Goal: Browse casually

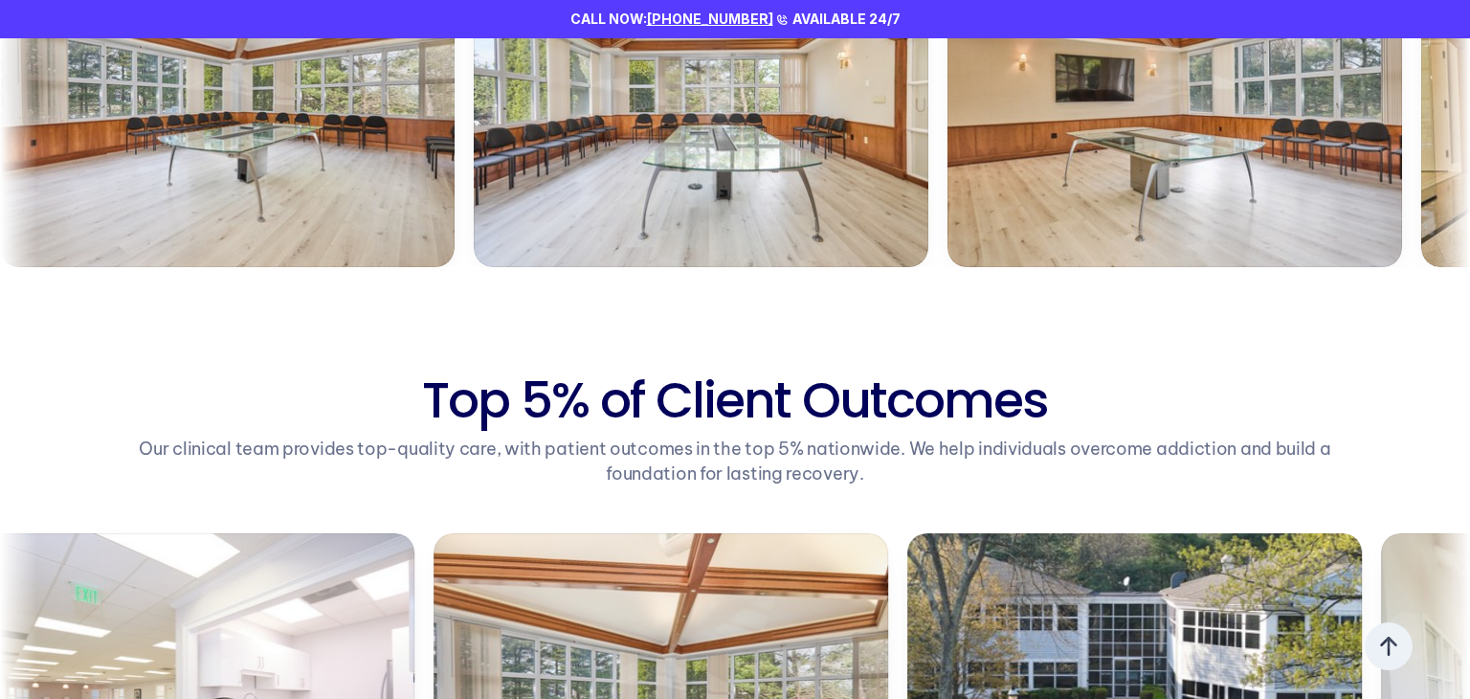
scroll to position [1498, 0]
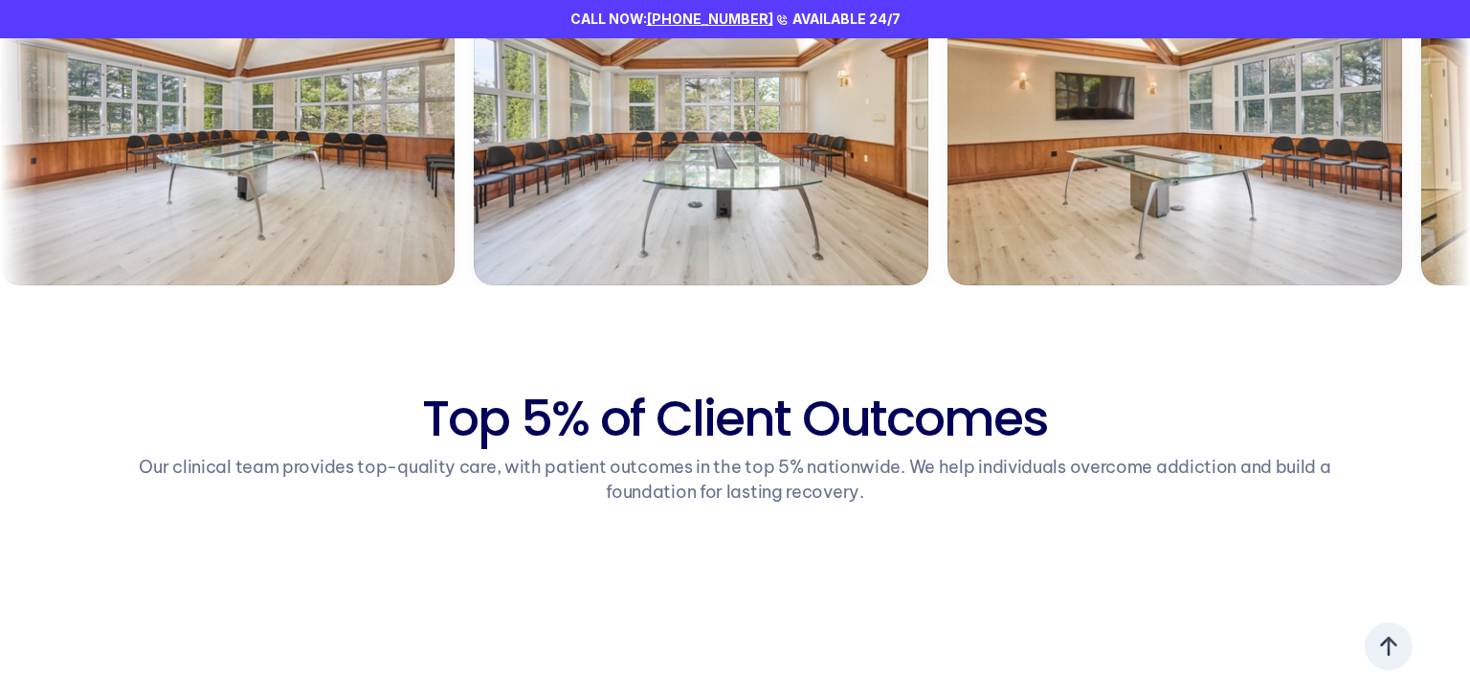
click at [1272, 307] on section "Personalized Healing Your Fresh Start Begins Now Top 5% of Client Outcomes Our …" at bounding box center [735, 318] width 1470 height 1122
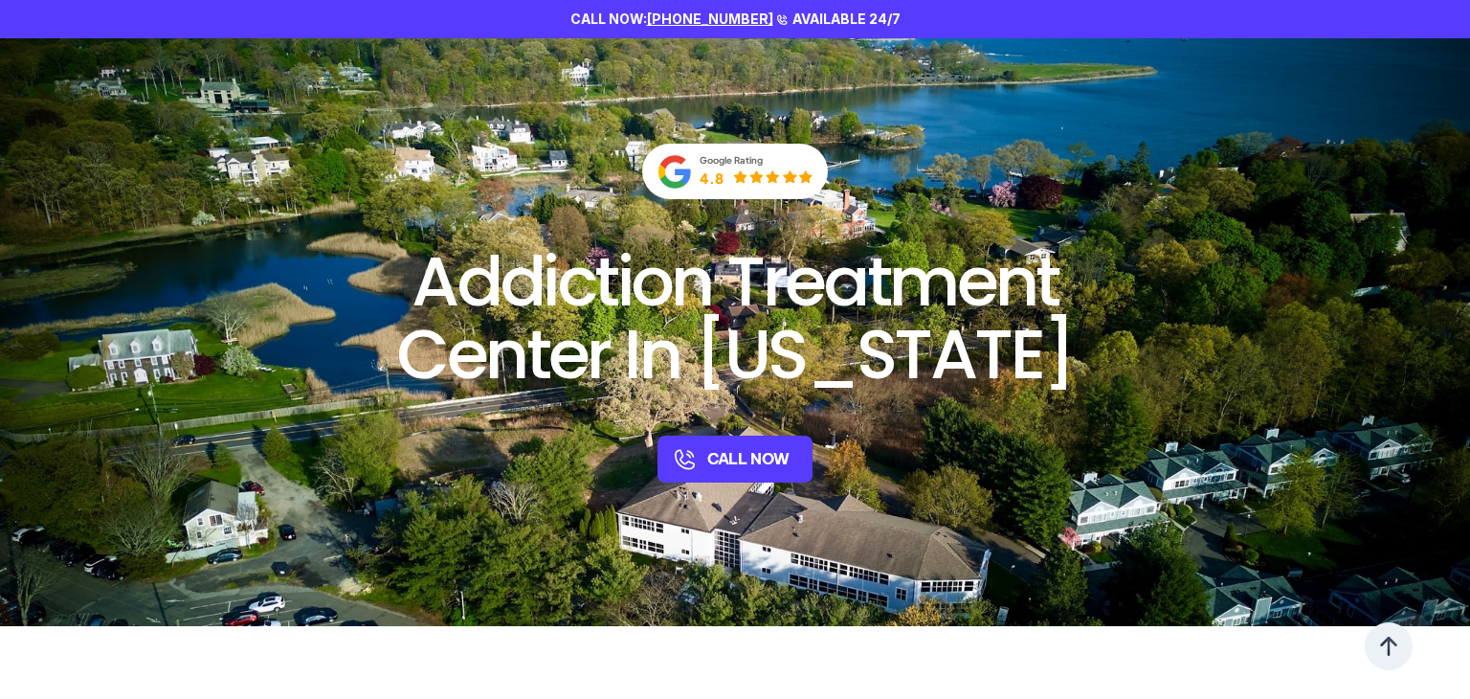
scroll to position [1, 0]
